Goal: Find specific page/section: Locate a particular part of the current website

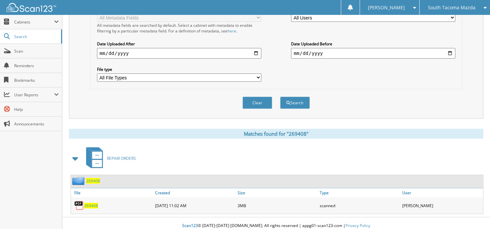
click at [261, 104] on div "Clear" at bounding box center [257, 103] width 31 height 14
click at [261, 99] on button "Clear" at bounding box center [258, 102] width 30 height 12
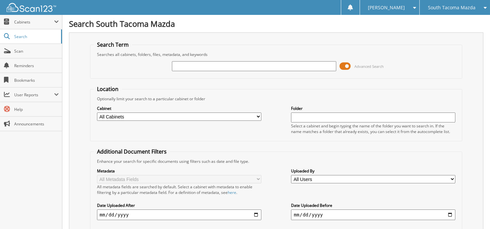
click at [235, 66] on input "text" at bounding box center [254, 66] width 164 height 10
type input "269605"
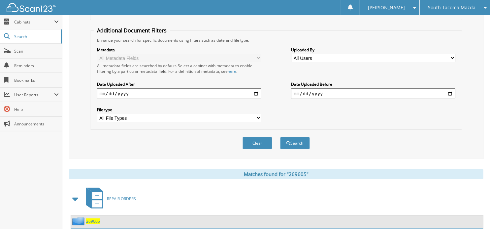
scroll to position [161, 0]
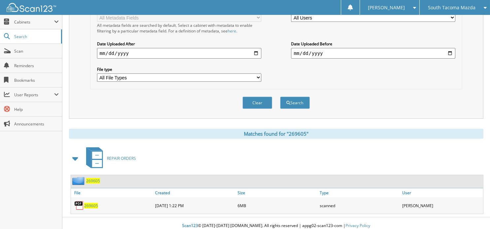
click at [89, 202] on span "269605" at bounding box center [91, 205] width 14 height 6
click at [258, 96] on button "Clear" at bounding box center [258, 102] width 30 height 12
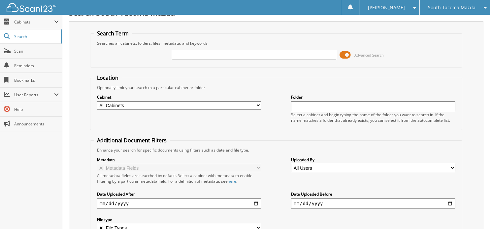
scroll to position [0, 0]
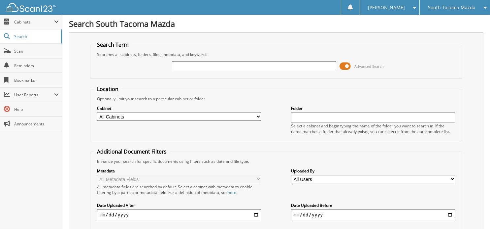
click at [229, 67] on input "text" at bounding box center [254, 66] width 164 height 10
type input "268151"
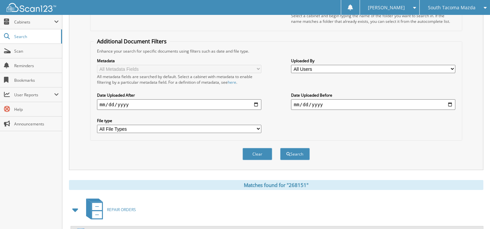
scroll to position [161, 0]
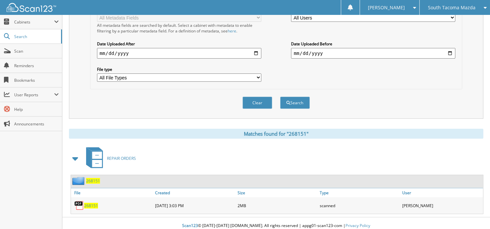
click at [91, 202] on span "268151" at bounding box center [91, 205] width 14 height 6
